Goal: Task Accomplishment & Management: Use online tool/utility

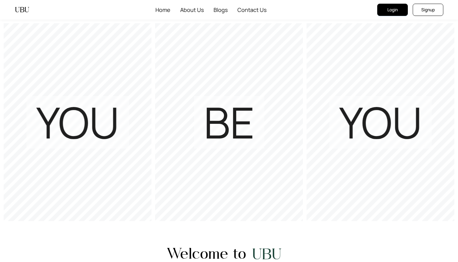
click at [386, 8] on button "Login" at bounding box center [392, 10] width 31 height 12
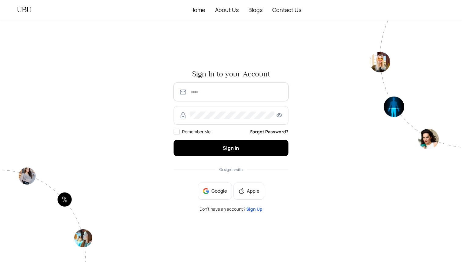
click at [226, 89] on input "text" at bounding box center [237, 91] width 93 height 7
type input "**********"
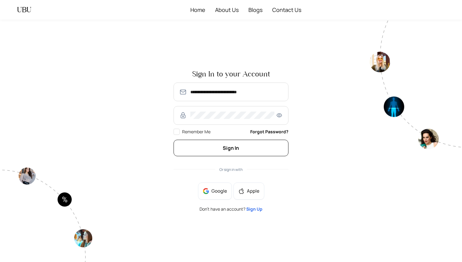
click at [231, 147] on span "Sign In" at bounding box center [231, 148] width 16 height 7
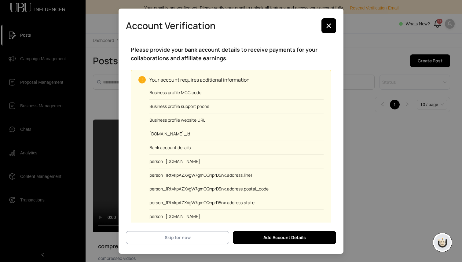
click at [184, 238] on span "Skip for now" at bounding box center [178, 237] width 26 height 7
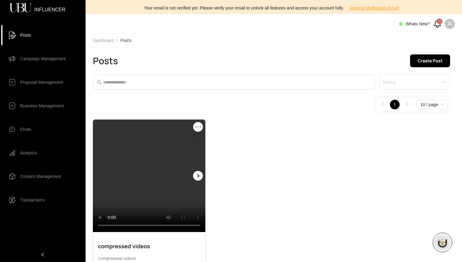
click at [199, 123] on icon "ellipsis" at bounding box center [198, 126] width 7 height 7
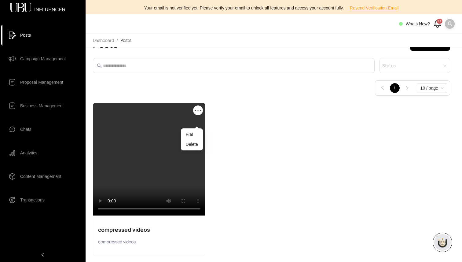
scroll to position [20, 0]
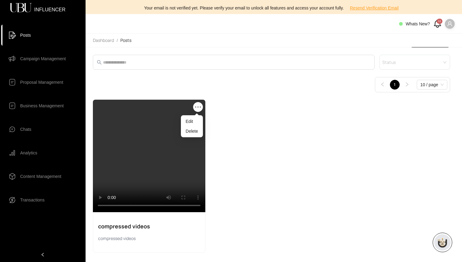
click at [234, 146] on div "Your browser does not support the video tag. compressed videos compressed videos" at bounding box center [272, 176] width 358 height 153
click at [198, 107] on icon "ellipsis" at bounding box center [198, 107] width 6 height 1
click at [197, 106] on icon "ellipsis" at bounding box center [198, 106] width 7 height 7
click at [195, 155] on div at bounding box center [198, 156] width 10 height 10
click at [198, 105] on icon "ellipsis" at bounding box center [198, 106] width 7 height 7
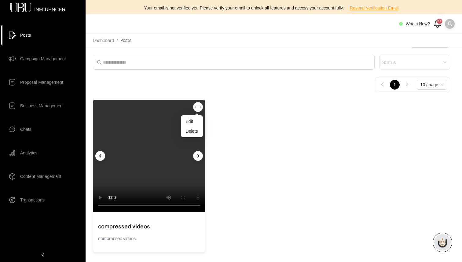
drag, startPoint x: 195, startPoint y: 173, endPoint x: 194, endPoint y: 141, distance: 32.1
click at [195, 173] on video "Your browser does not support the video tag." at bounding box center [149, 156] width 113 height 113
click at [202, 154] on div at bounding box center [198, 156] width 10 height 10
click at [200, 104] on icon "ellipsis" at bounding box center [198, 106] width 7 height 7
click at [277, 138] on div "Your browser does not support the video tag. Your browser does not support the …" at bounding box center [272, 176] width 358 height 153
